Goal: Entertainment & Leisure: Consume media (video, audio)

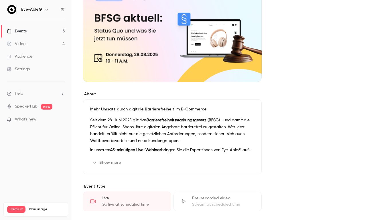
scroll to position [78, 0]
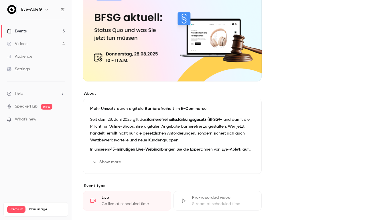
click at [111, 160] on button "Show more" at bounding box center [107, 161] width 34 height 9
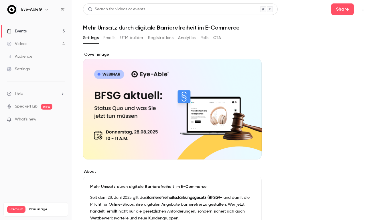
scroll to position [0, 0]
click at [112, 39] on button "Emails" at bounding box center [109, 37] width 12 height 9
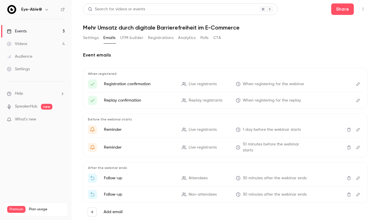
click at [358, 82] on icon "Edit" at bounding box center [358, 84] width 5 height 4
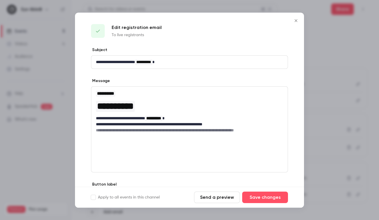
click at [295, 21] on icon "Close" at bounding box center [296, 20] width 3 height 3
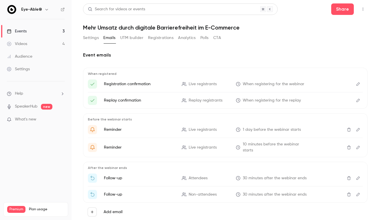
click at [358, 129] on icon "Edit" at bounding box center [358, 129] width 3 height 3
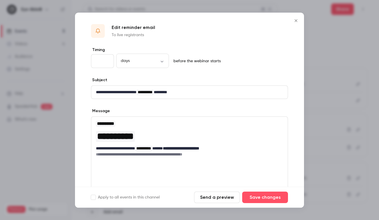
click at [294, 22] on icon "Close" at bounding box center [296, 20] width 7 height 5
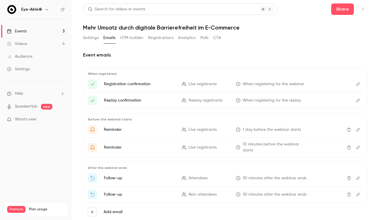
click at [359, 148] on icon "Edit" at bounding box center [358, 147] width 3 height 3
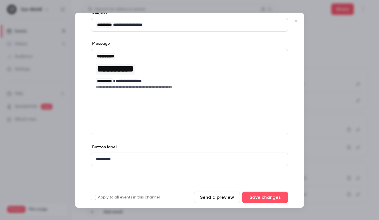
scroll to position [67, 0]
click at [294, 20] on icon "Close" at bounding box center [296, 20] width 7 height 5
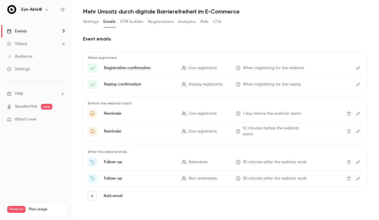
scroll to position [16, 0]
click at [360, 162] on icon "Edit" at bounding box center [358, 161] width 3 height 3
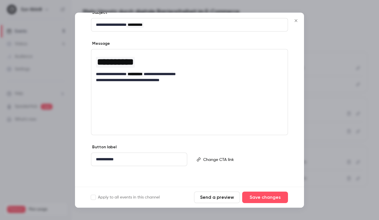
scroll to position [67, 0]
click at [295, 21] on icon "Close" at bounding box center [296, 20] width 7 height 5
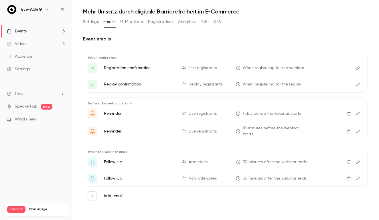
click at [40, 42] on link "Videos 4" at bounding box center [36, 44] width 72 height 13
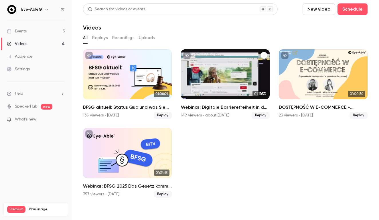
click at [226, 73] on div "Webinar: Digitale Barrierefreiheit in der Praxis" at bounding box center [225, 74] width 89 height 50
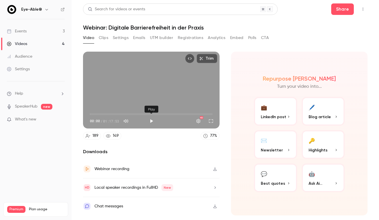
click at [151, 121] on button "Play" at bounding box center [151, 120] width 11 height 11
click at [212, 120] on button "Full screen" at bounding box center [210, 120] width 11 height 11
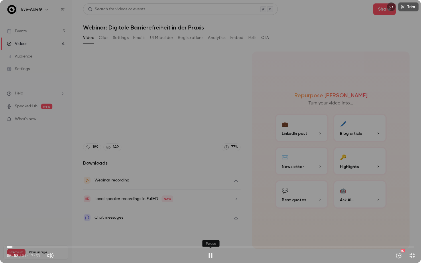
click at [205, 220] on button "Pause" at bounding box center [210, 255] width 11 height 11
click at [300, 124] on div "Trim 00:59 00:59 / 01:17:53 HD" at bounding box center [210, 131] width 421 height 263
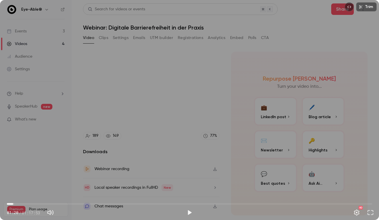
type input "****"
